Goal: Task Accomplishment & Management: Manage account settings

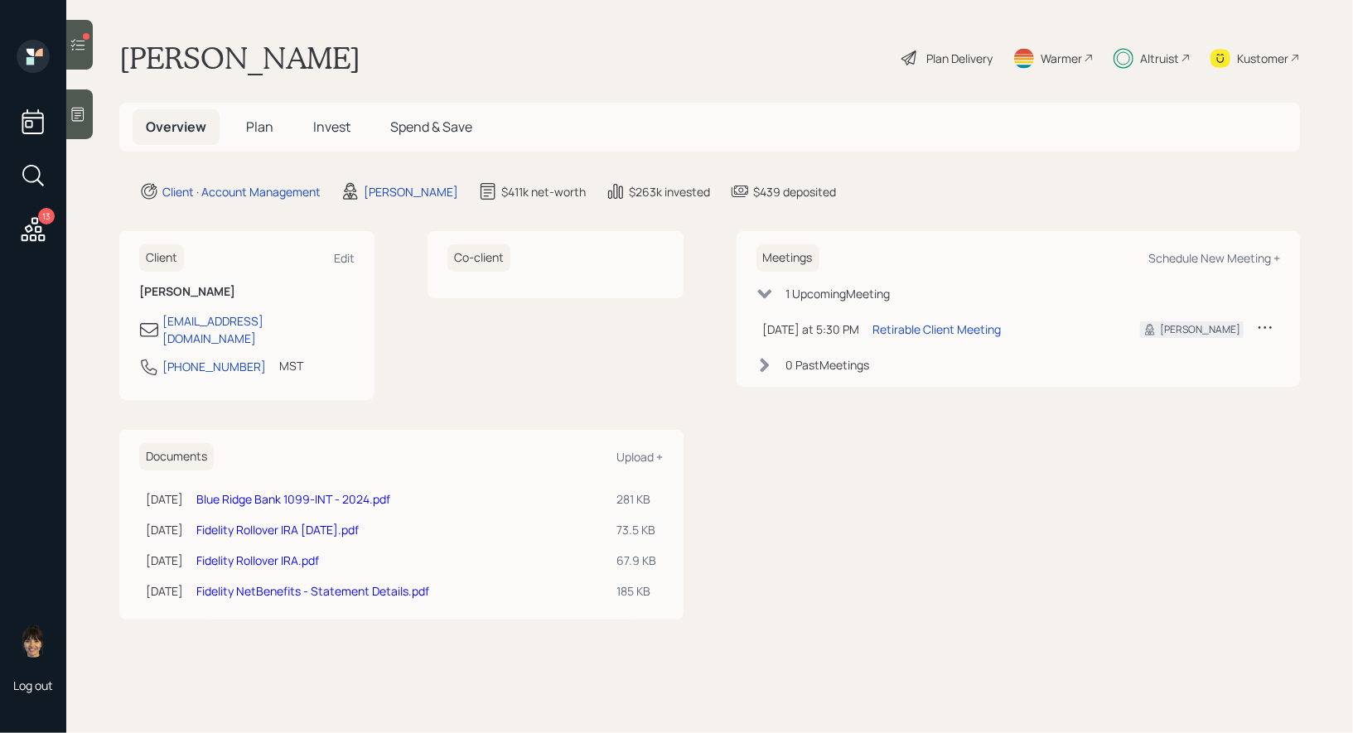
click at [330, 130] on span "Invest" at bounding box center [331, 127] width 37 height 18
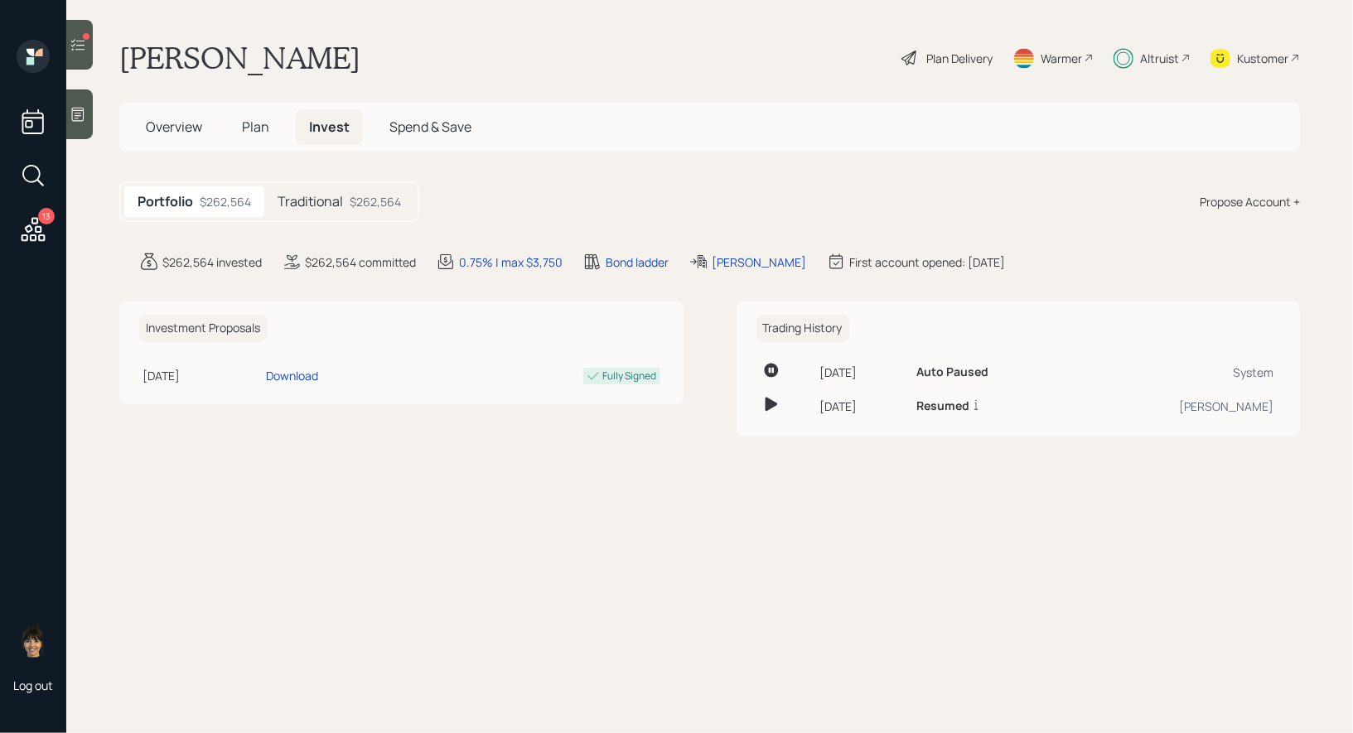
click at [253, 125] on span "Plan" at bounding box center [255, 127] width 27 height 18
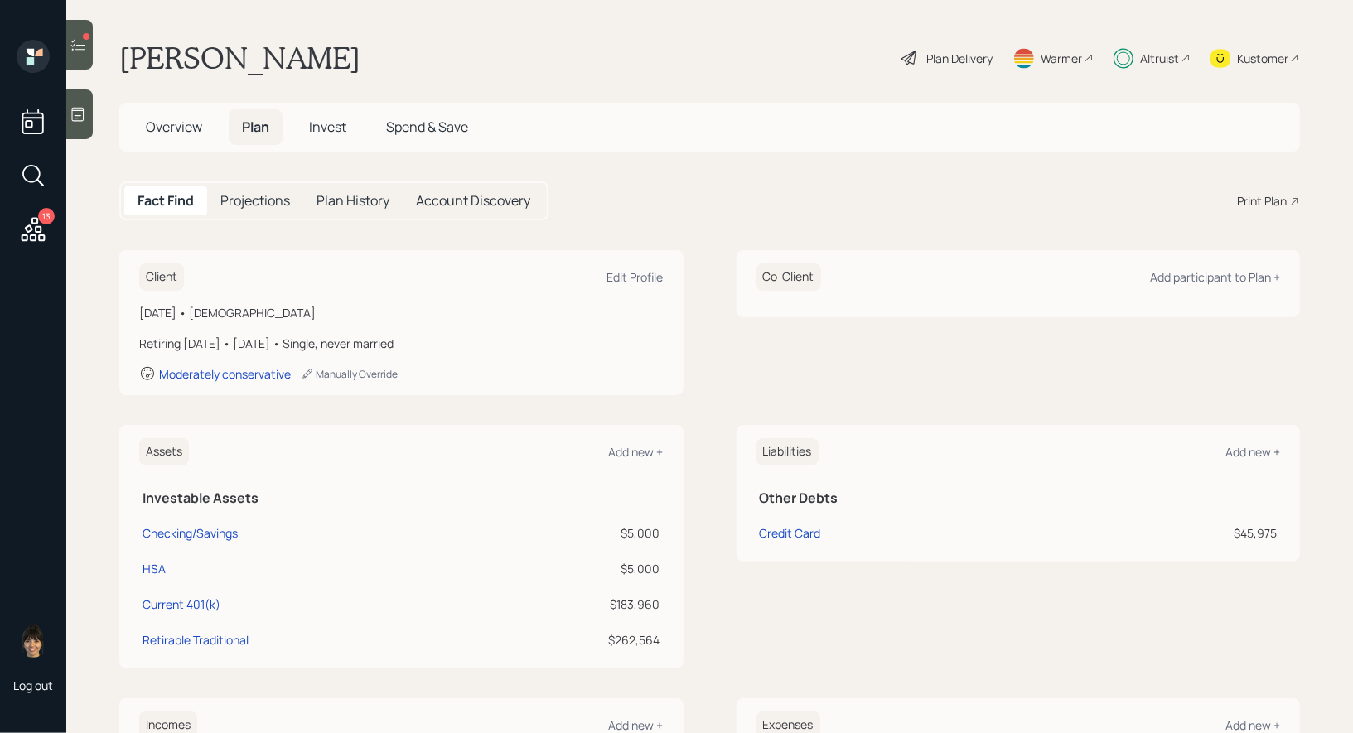
click at [74, 48] on icon at bounding box center [78, 44] width 17 height 17
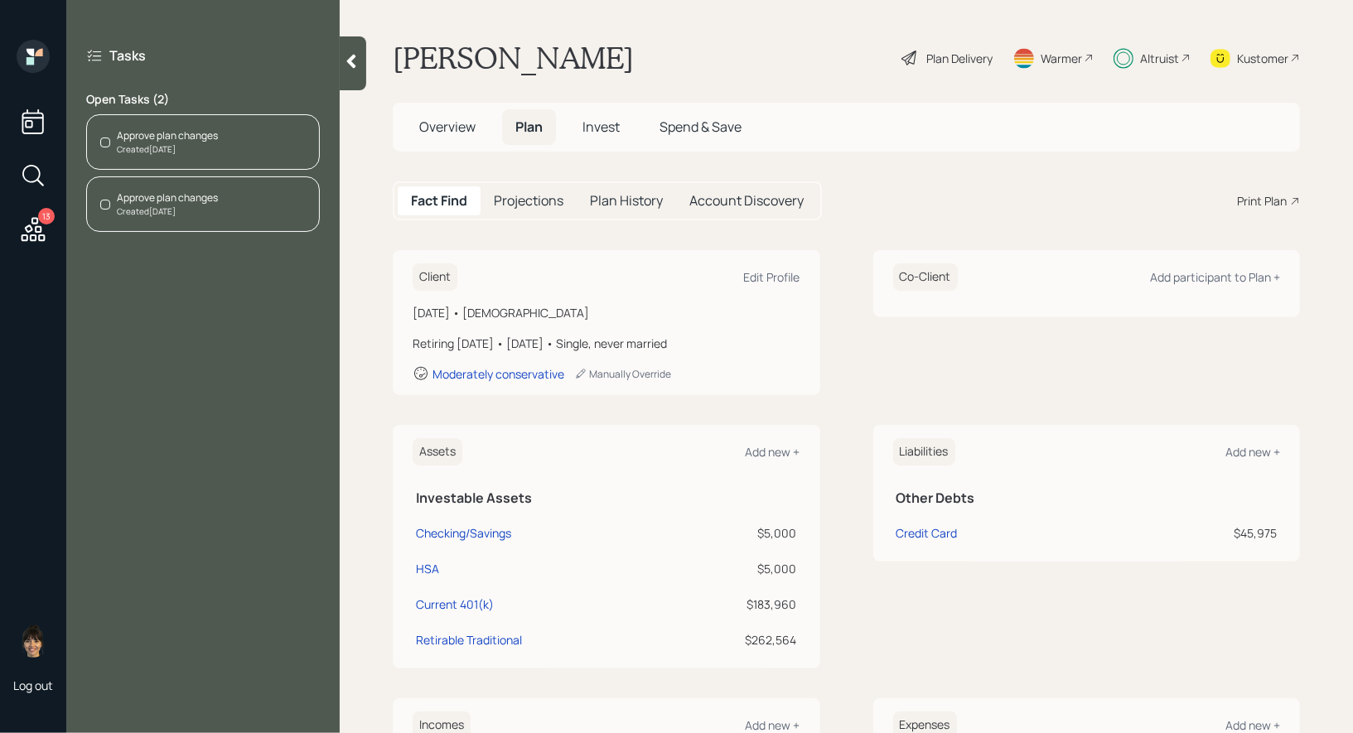
click at [593, 126] on span "Invest" at bounding box center [600, 127] width 37 height 18
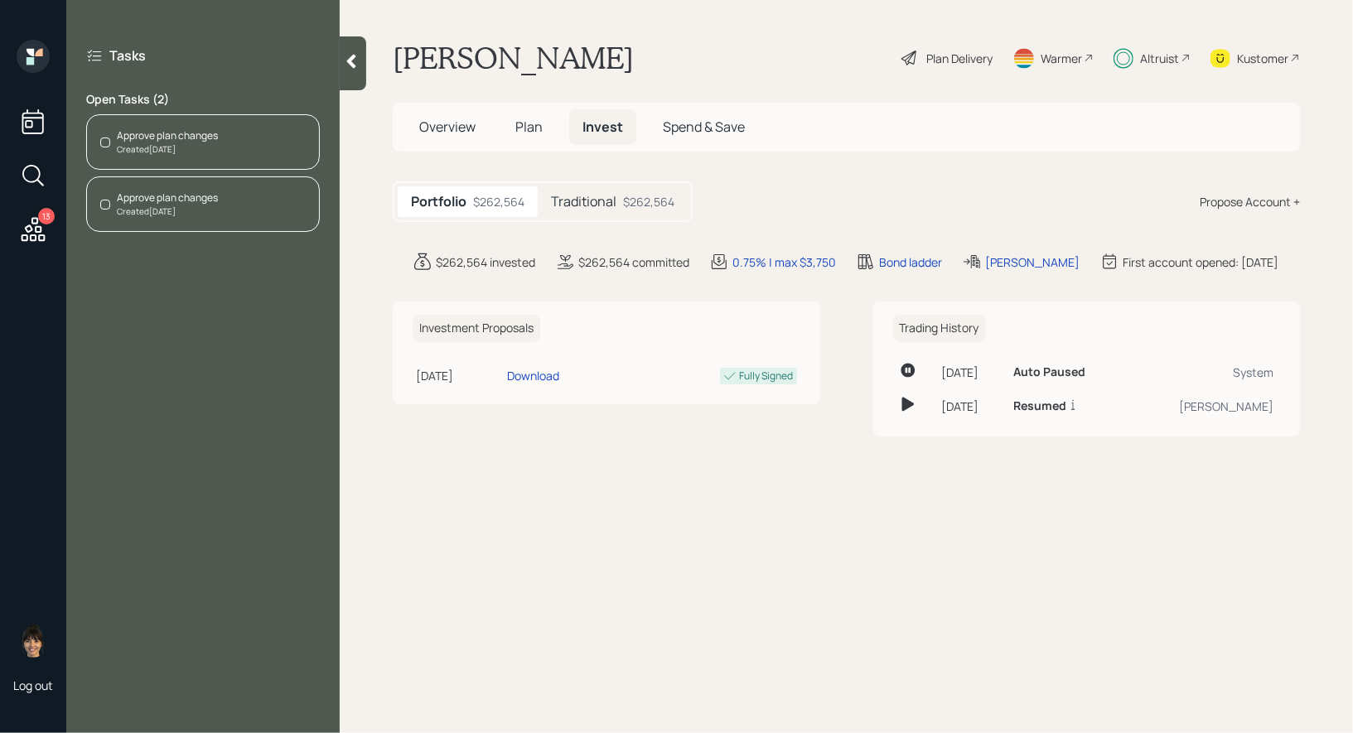
click at [593, 205] on h5 "Traditional" at bounding box center [583, 202] width 65 height 16
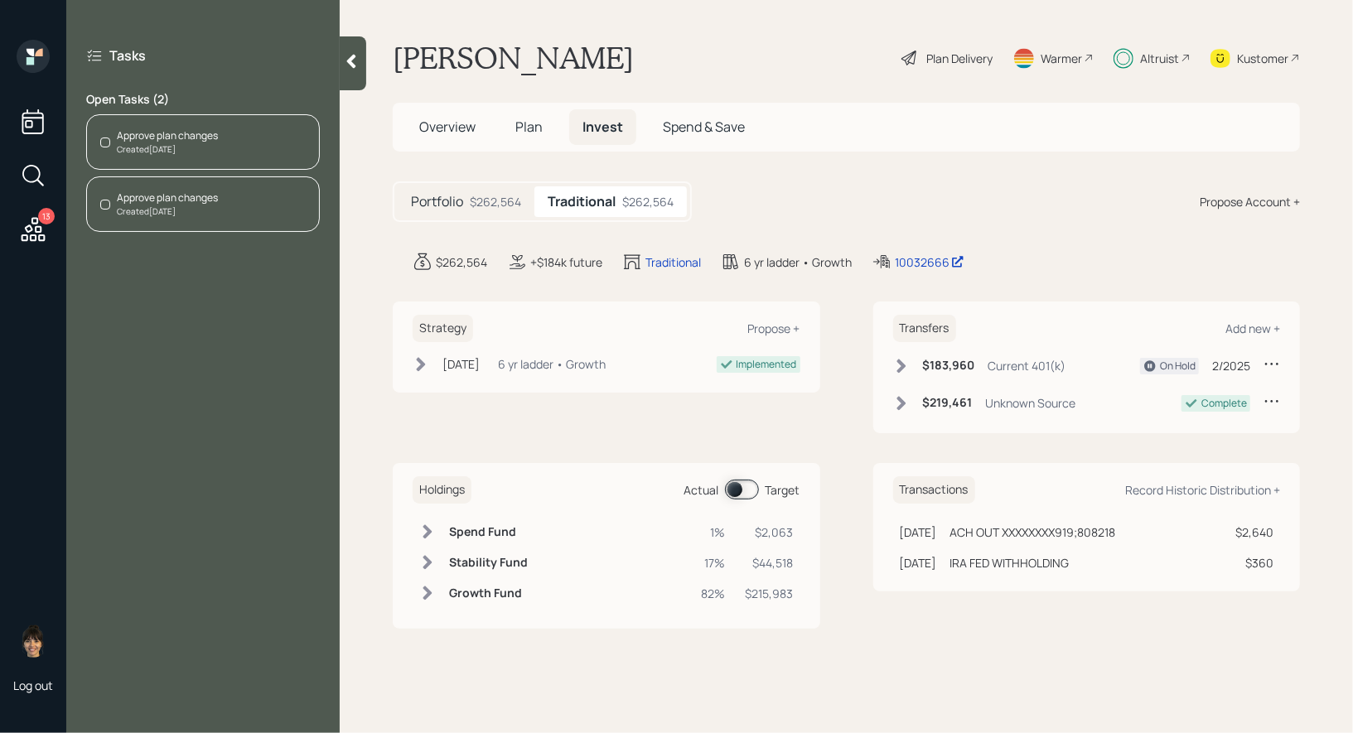
click at [731, 485] on span at bounding box center [742, 490] width 34 height 20
click at [749, 485] on span at bounding box center [742, 490] width 34 height 20
click at [177, 136] on div "Approve plan changes" at bounding box center [167, 135] width 101 height 15
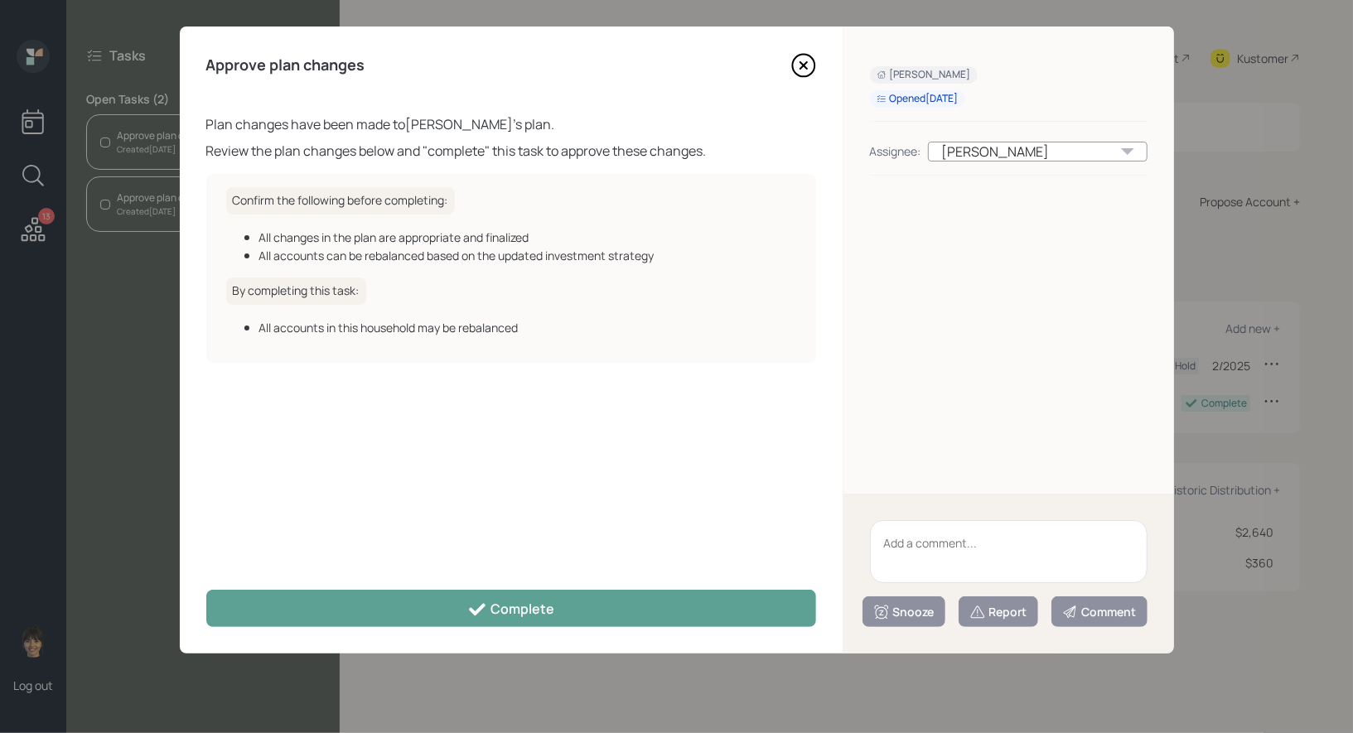
click at [803, 65] on icon at bounding box center [802, 65] width 7 height 7
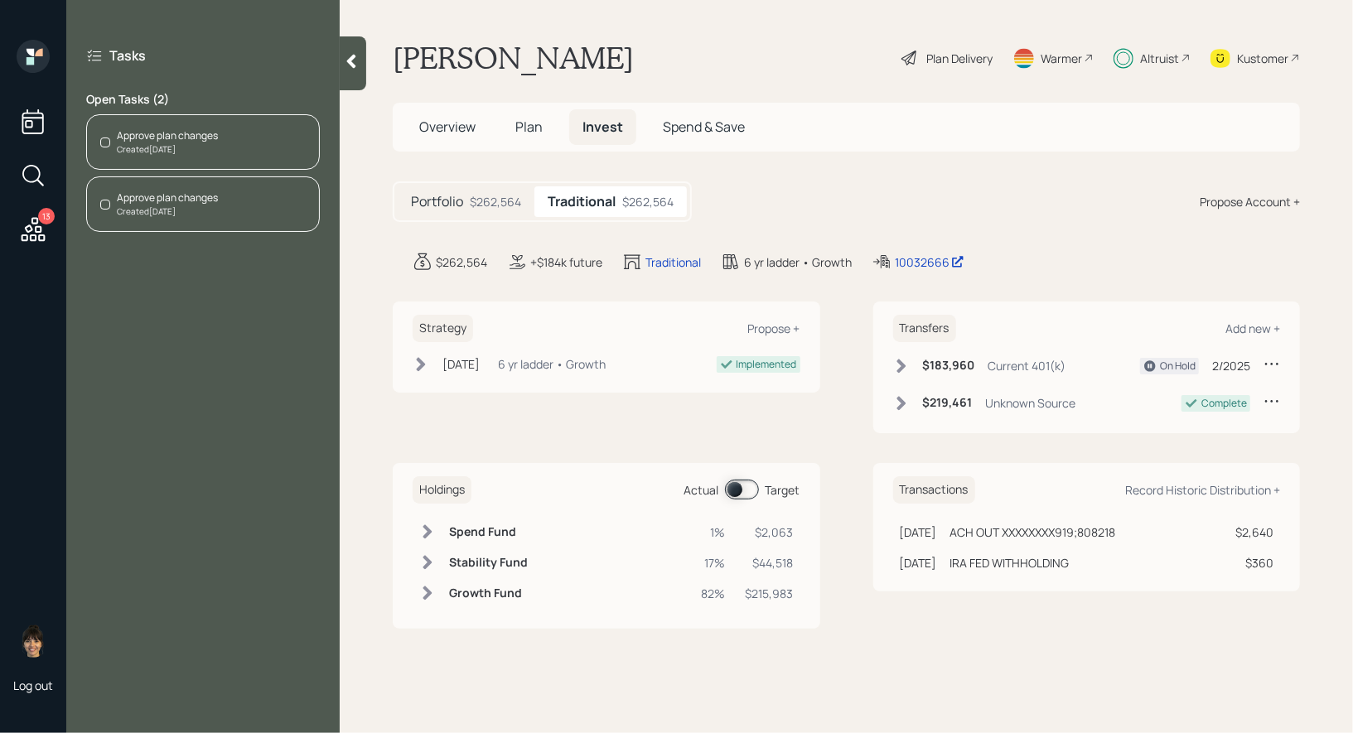
click at [520, 128] on span "Plan" at bounding box center [528, 127] width 27 height 18
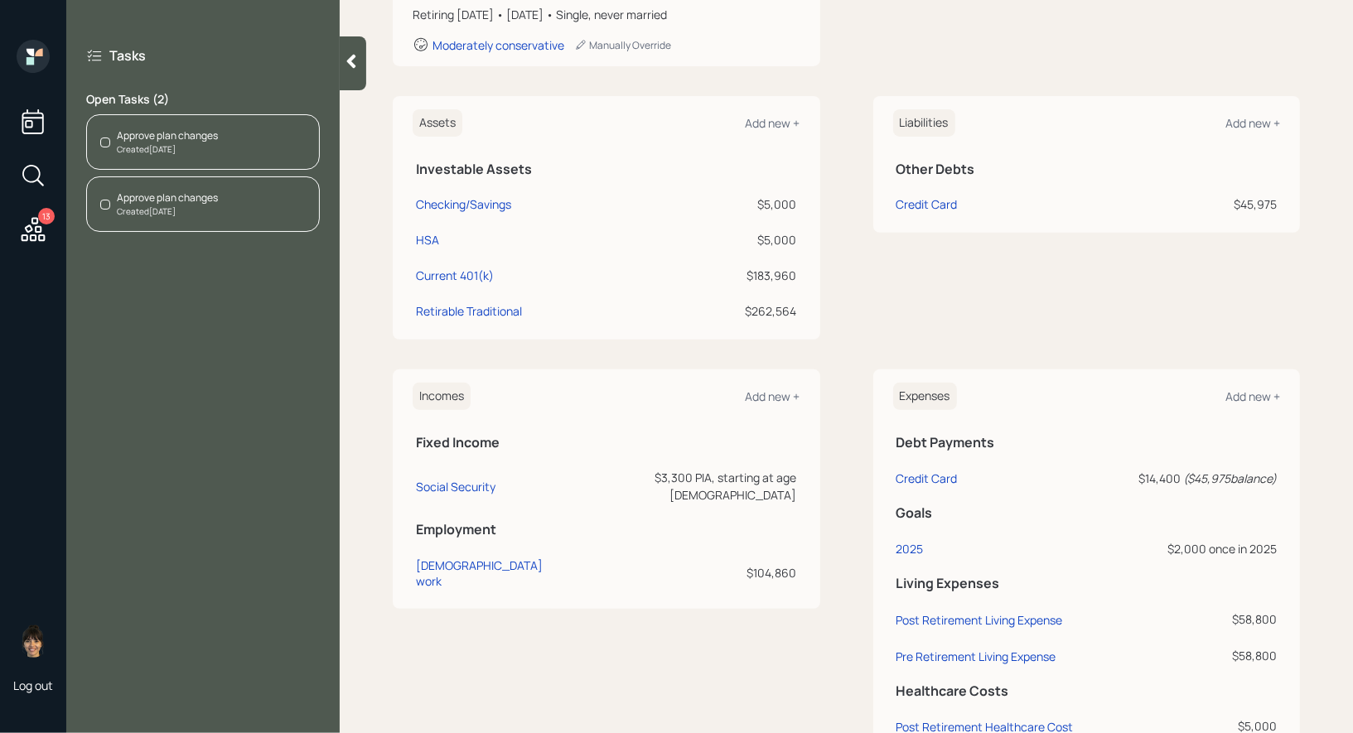
scroll to position [427, 0]
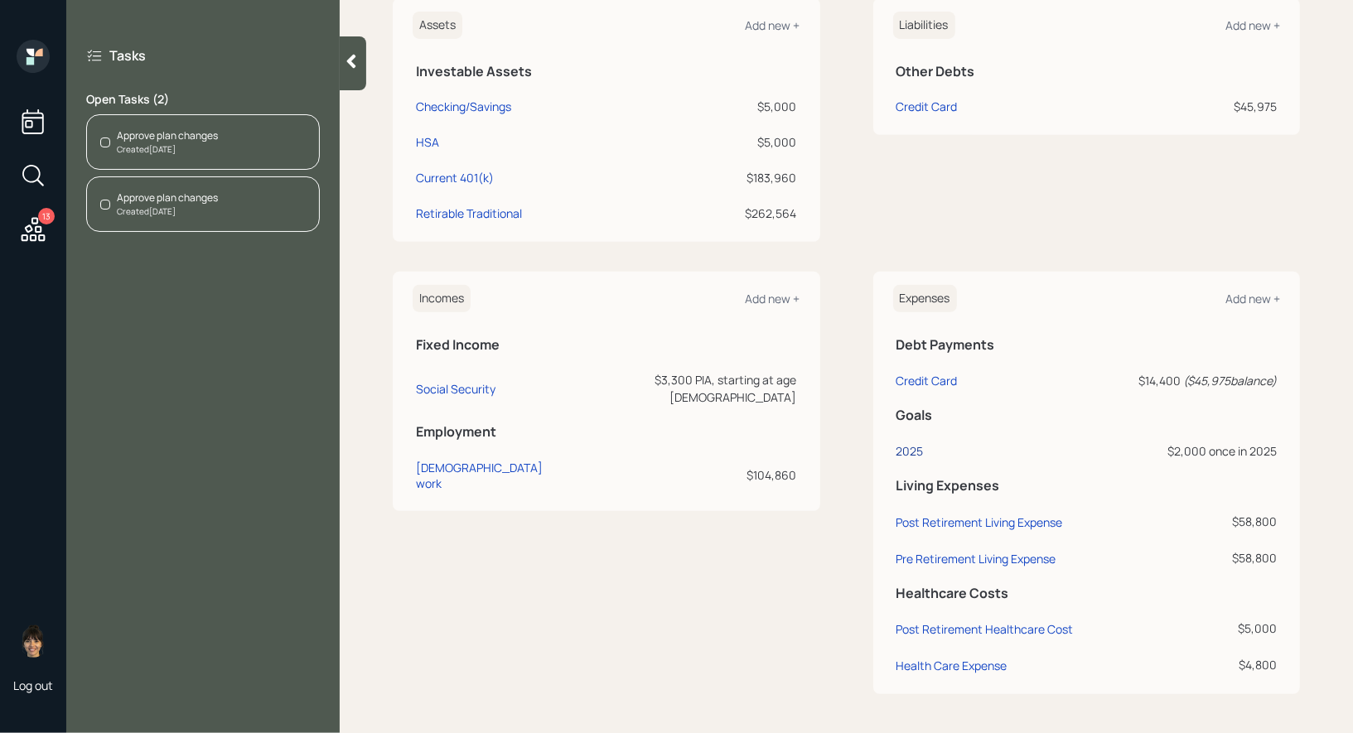
click at [906, 445] on div "2025" at bounding box center [909, 451] width 27 height 16
select select "0"
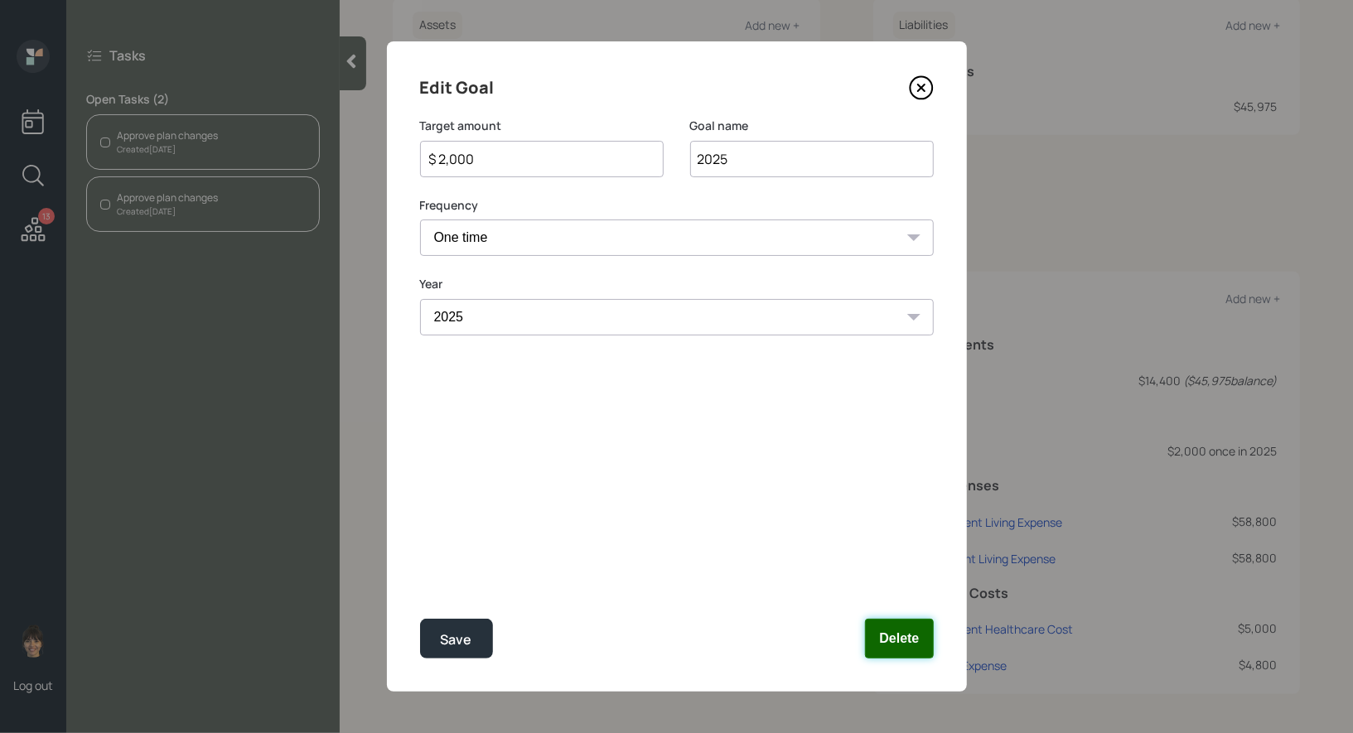
click at [899, 655] on button "Delete" at bounding box center [899, 639] width 68 height 40
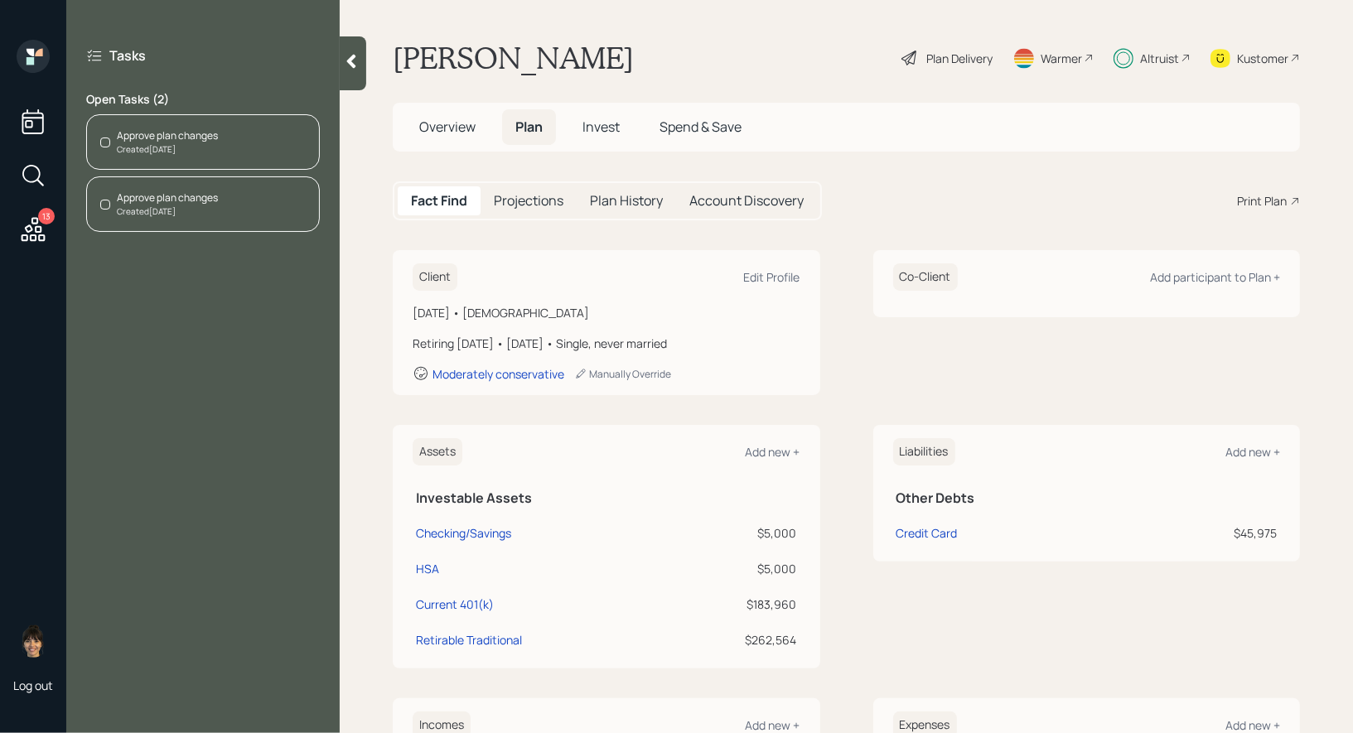
click at [973, 48] on div "Plan Delivery" at bounding box center [946, 58] width 94 height 36
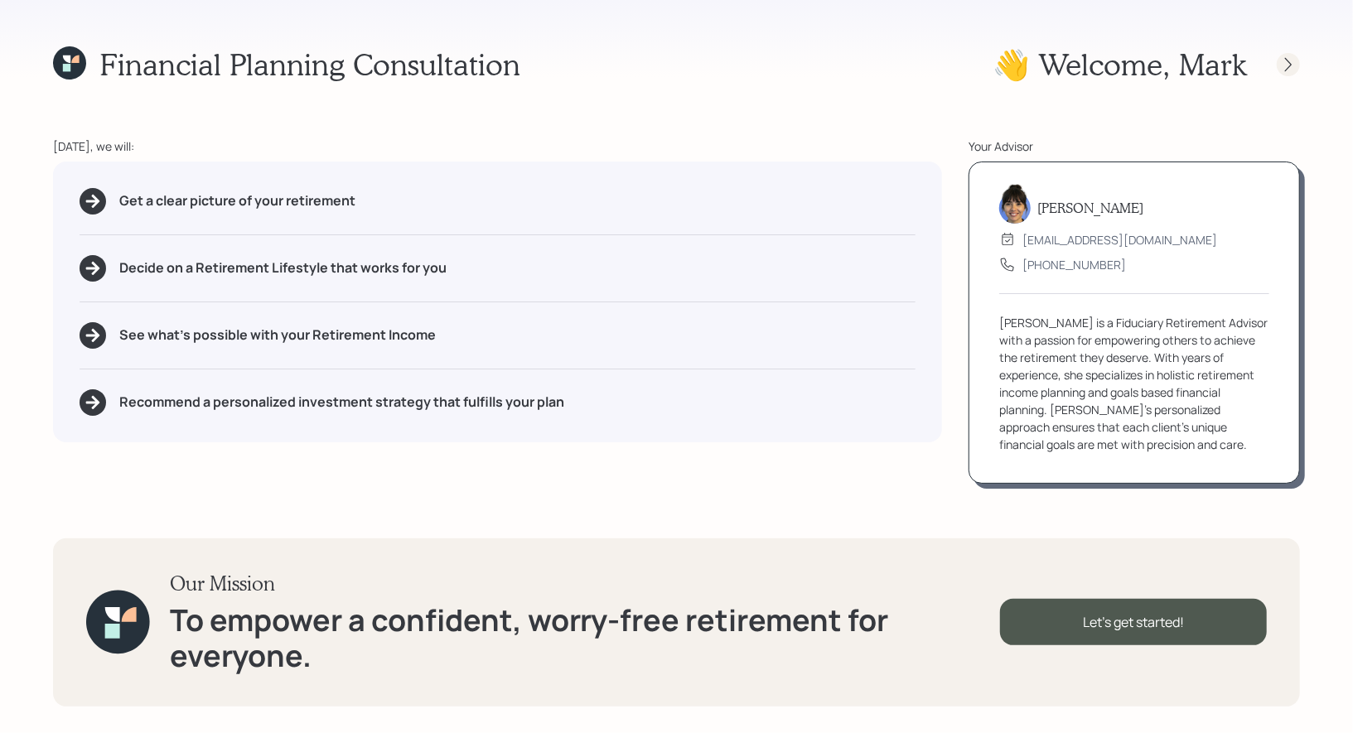
click at [1290, 61] on icon at bounding box center [1288, 64] width 17 height 17
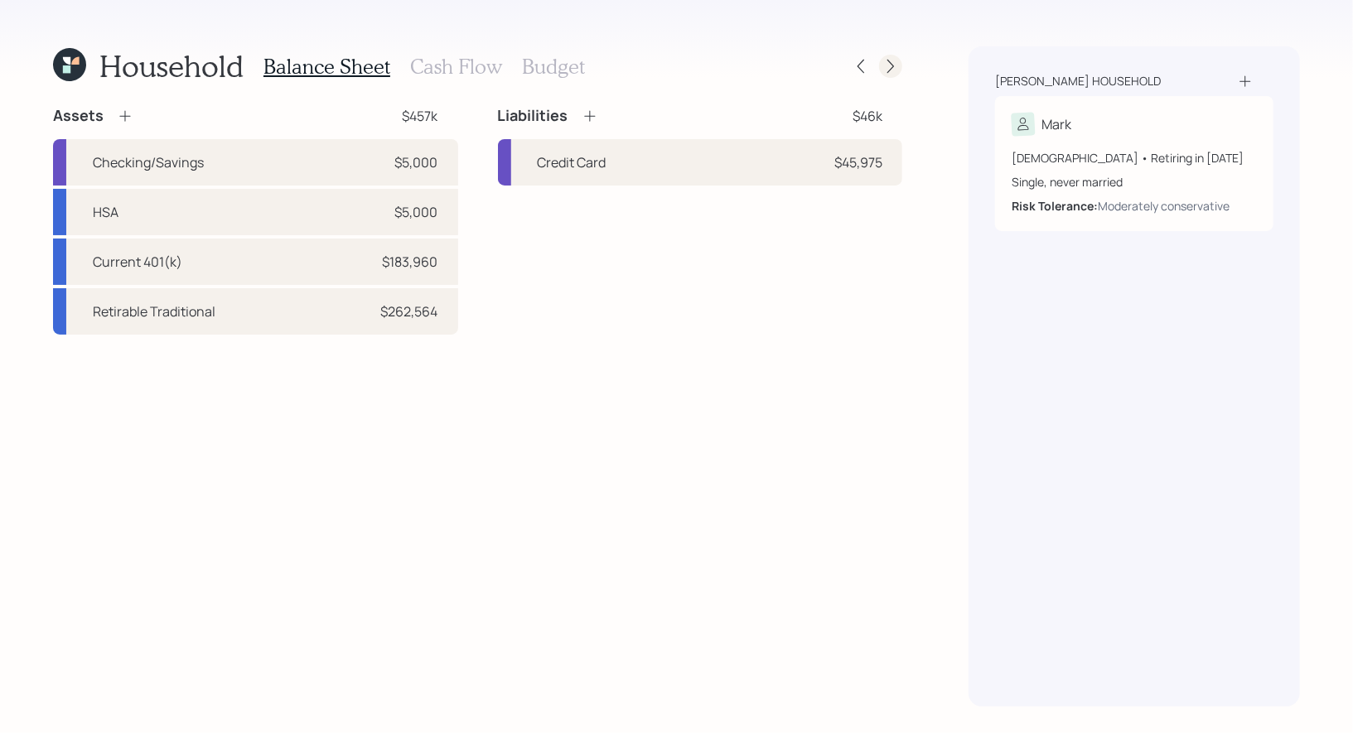
click at [893, 66] on icon at bounding box center [890, 67] width 7 height 14
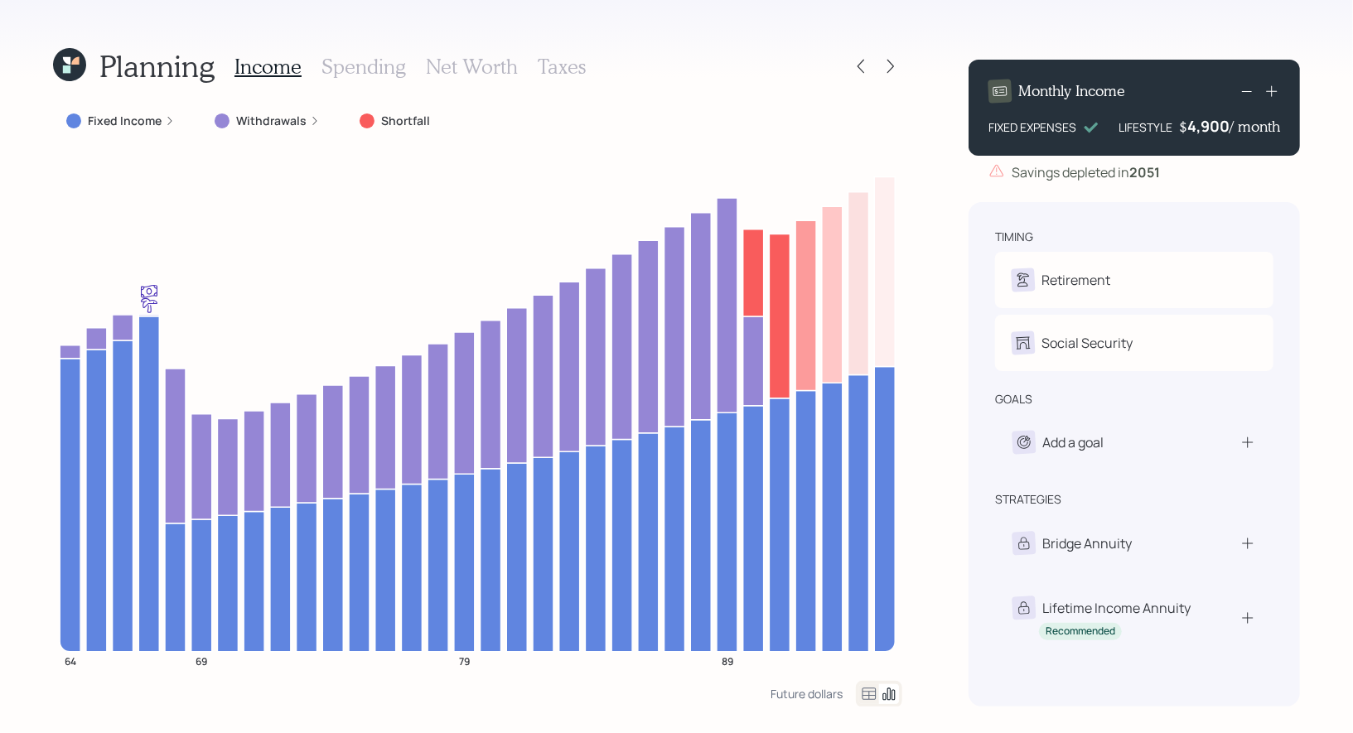
click at [60, 69] on icon at bounding box center [69, 64] width 33 height 33
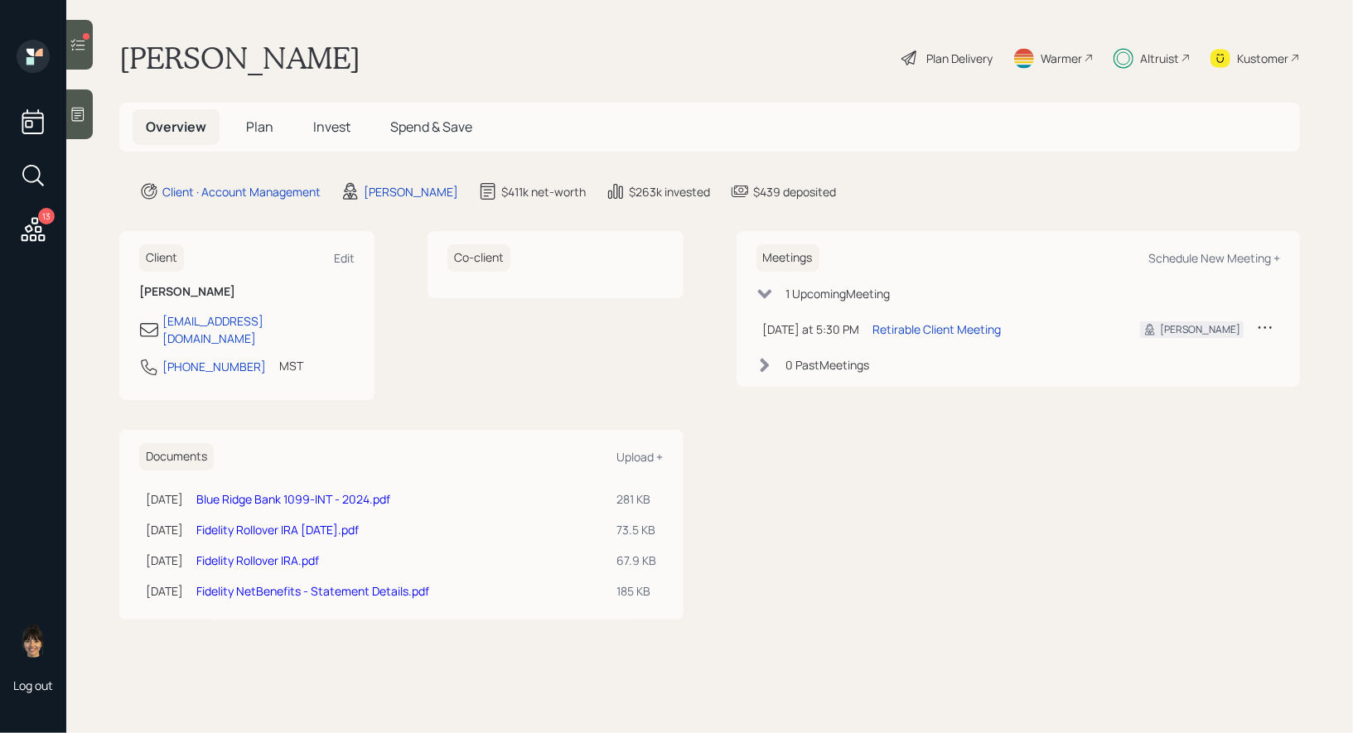
click at [329, 123] on span "Invest" at bounding box center [331, 127] width 37 height 18
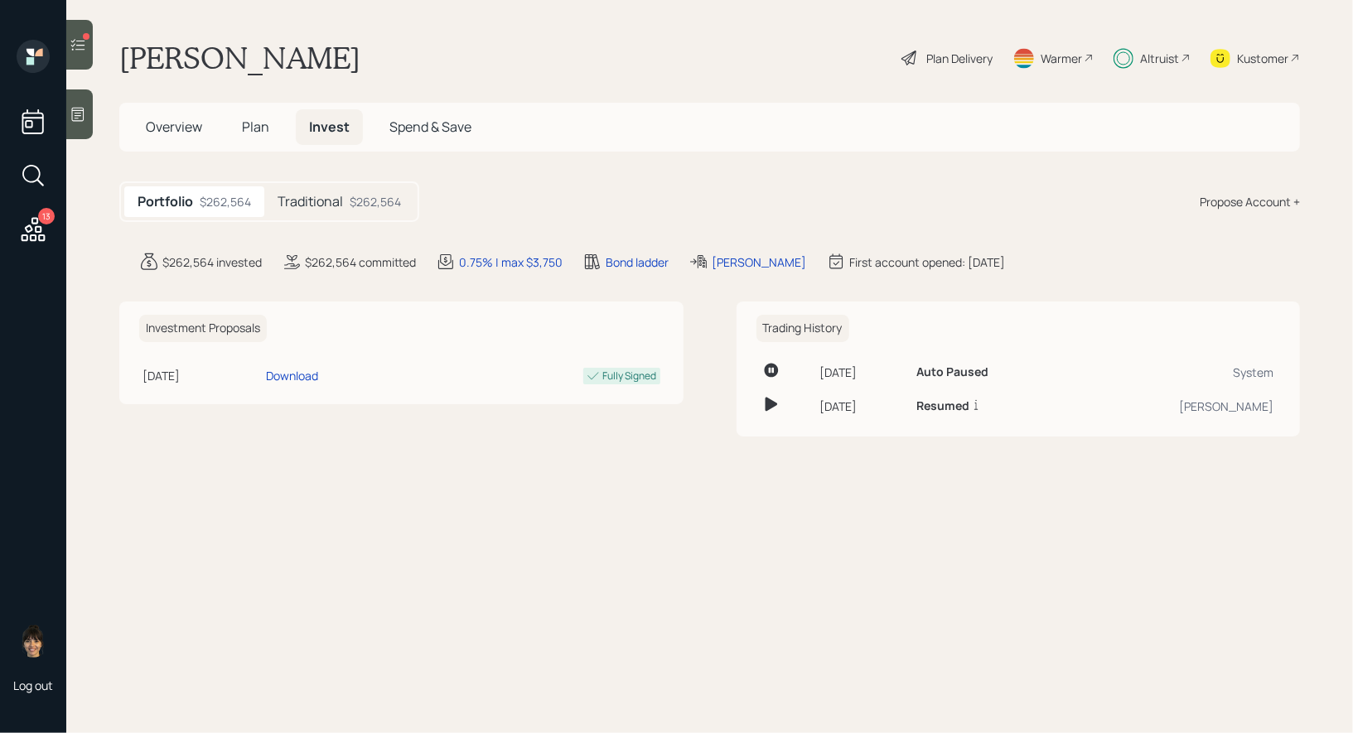
click at [84, 41] on icon at bounding box center [78, 44] width 17 height 17
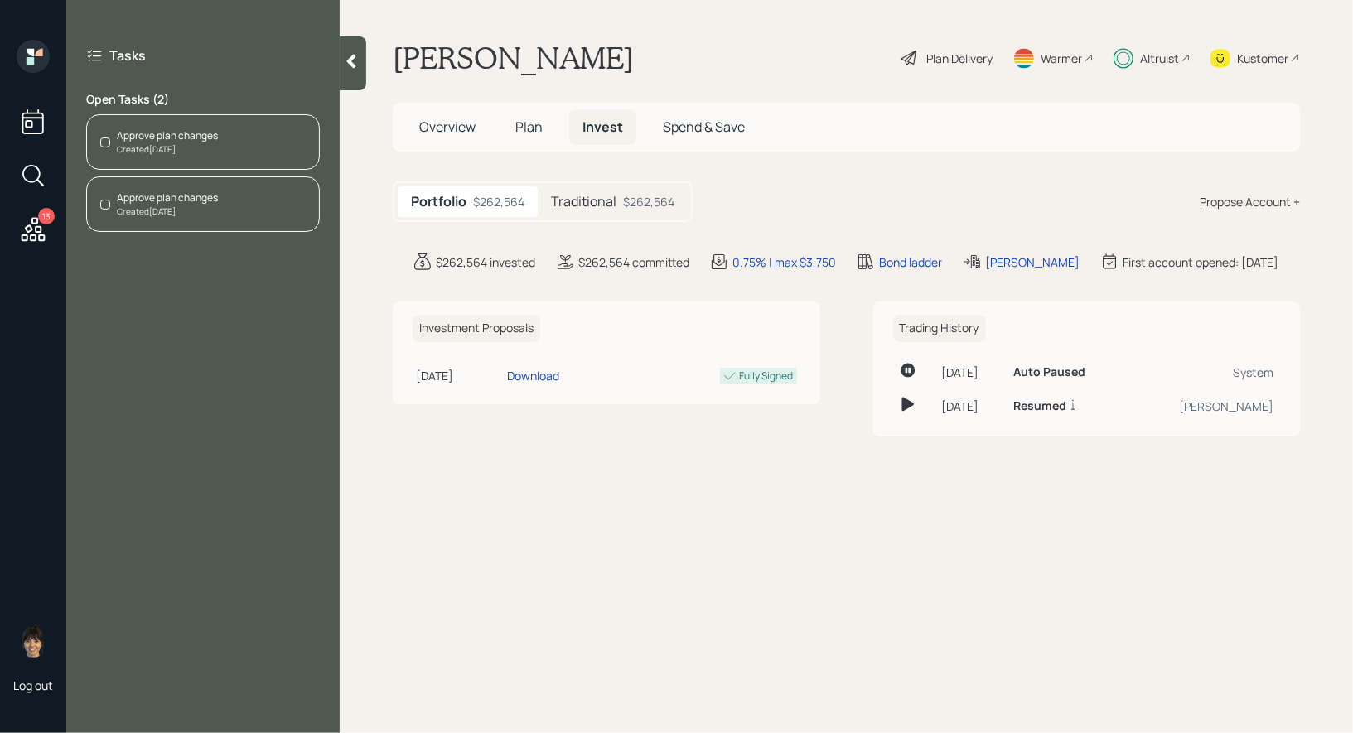
click at [172, 137] on div "Approve plan changes" at bounding box center [167, 135] width 101 height 15
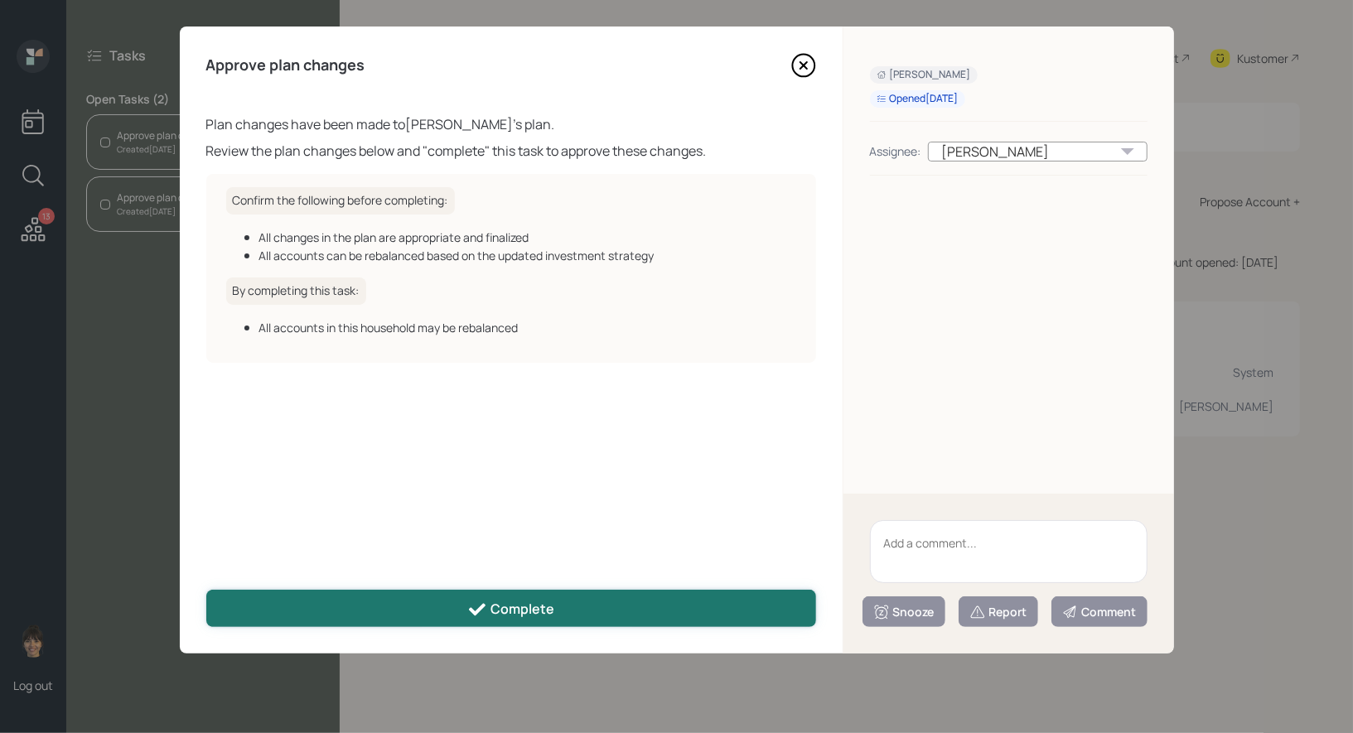
click at [547, 612] on div "Complete" at bounding box center [510, 610] width 87 height 20
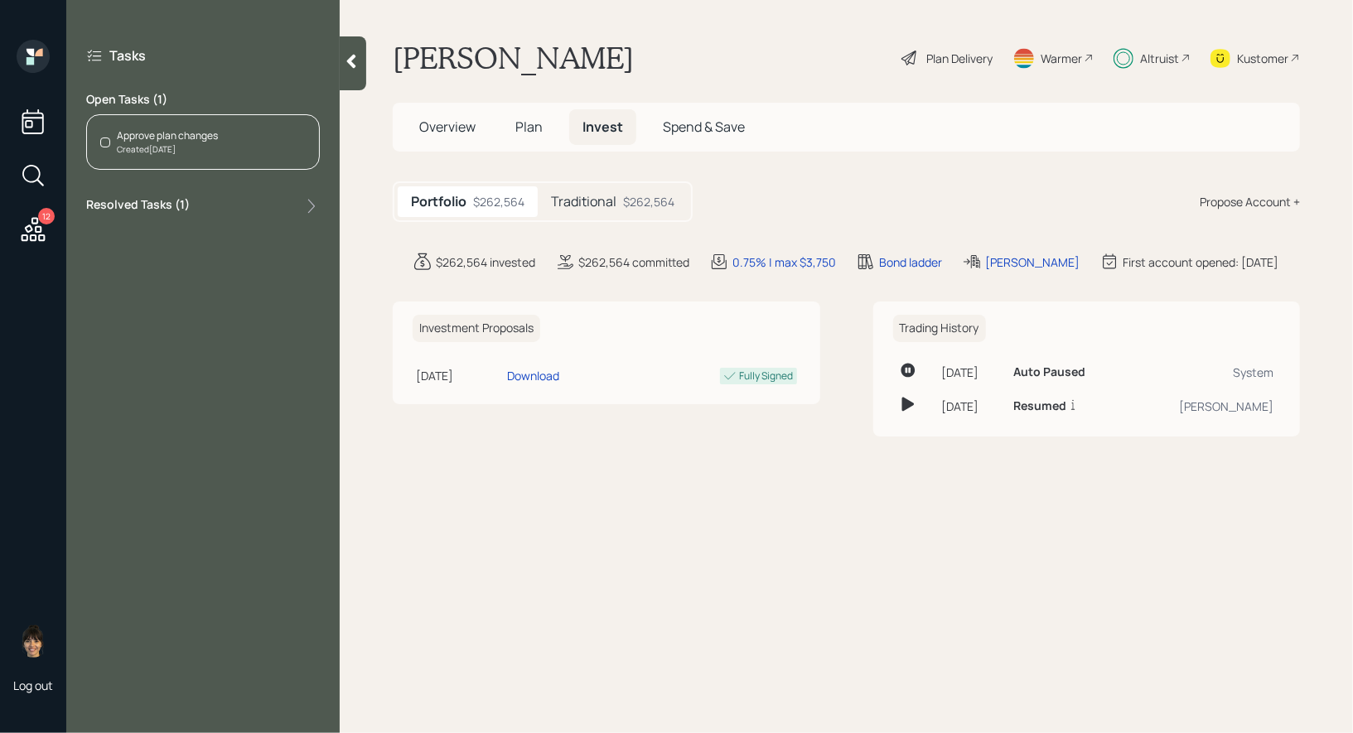
click at [194, 131] on div "Approve plan changes" at bounding box center [167, 135] width 101 height 15
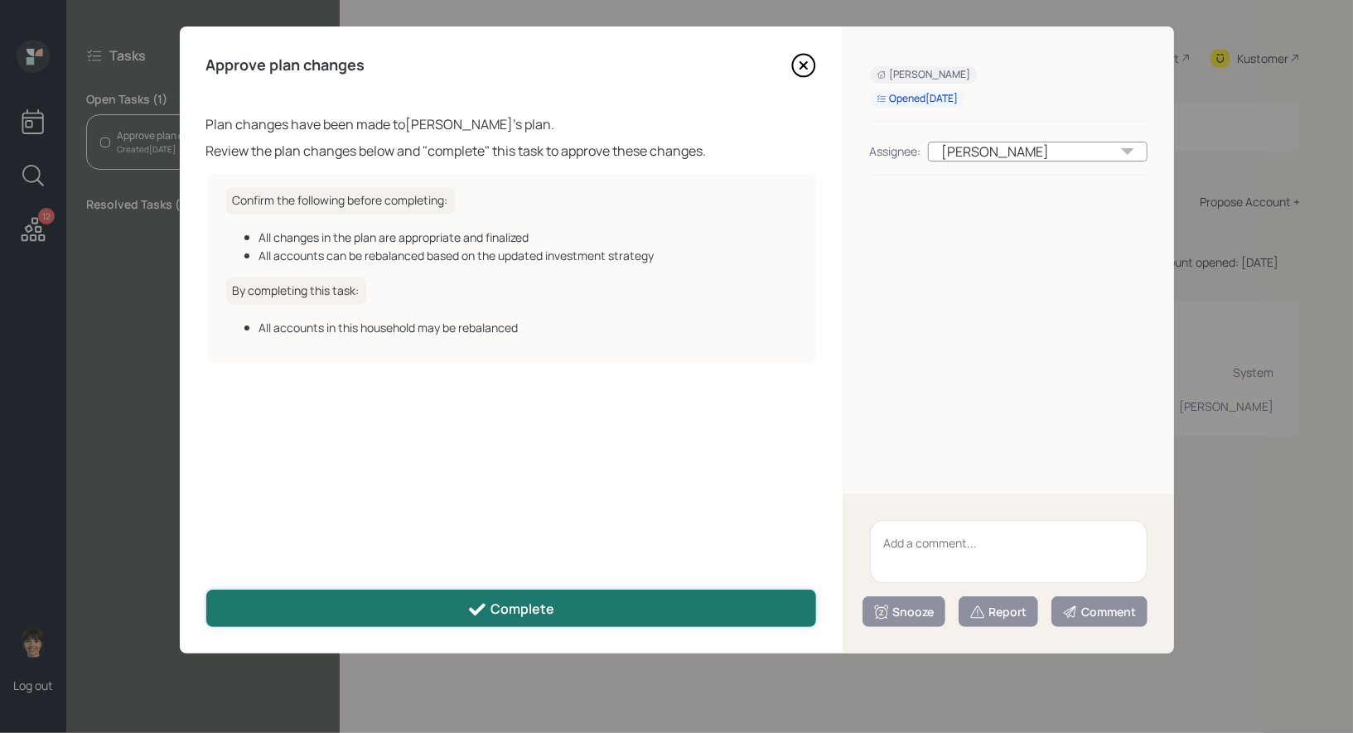
click at [395, 609] on button "Complete" at bounding box center [511, 608] width 610 height 37
